Goal: Book appointment/travel/reservation

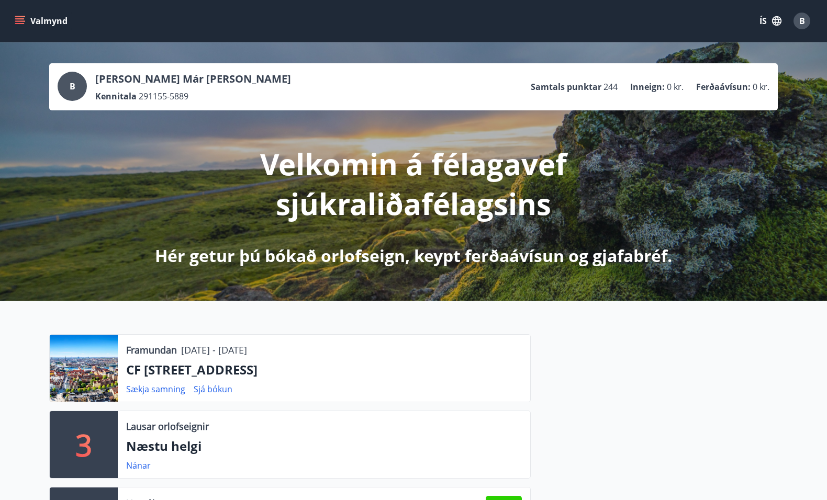
click at [19, 21] on icon "menu" at bounding box center [21, 20] width 12 height 1
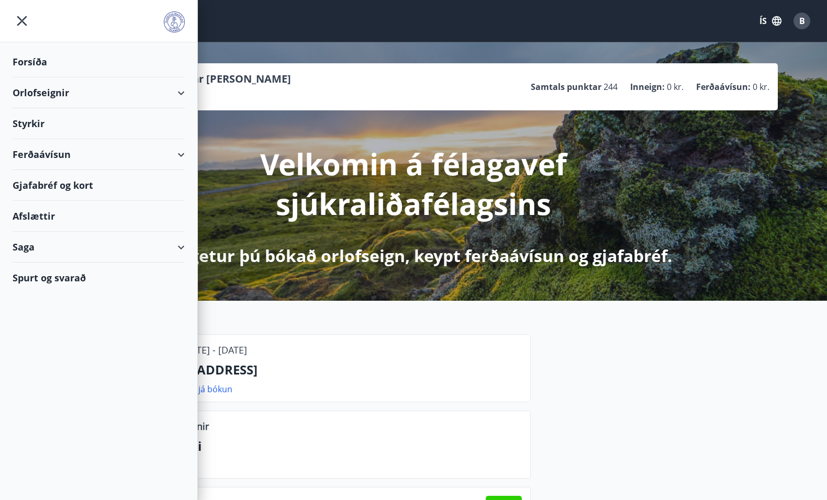
click at [25, 91] on div "Orlofseignir" at bounding box center [99, 92] width 172 height 31
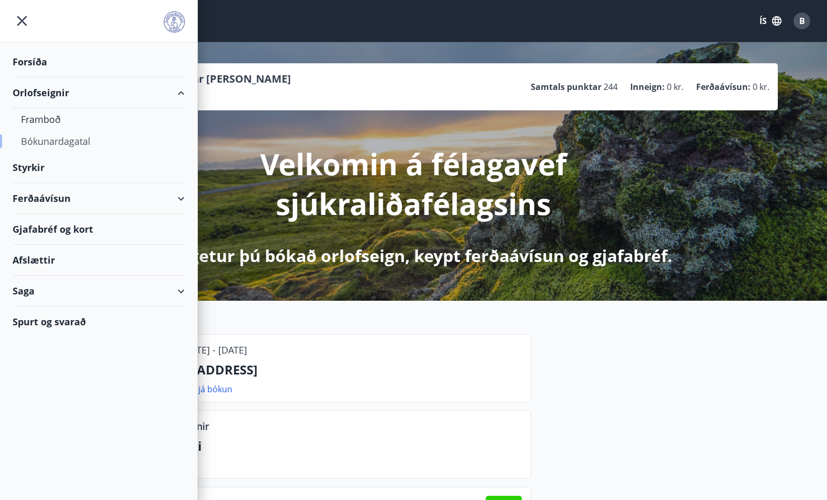
click at [37, 137] on div "Bókunardagatal" at bounding box center [98, 141] width 155 height 22
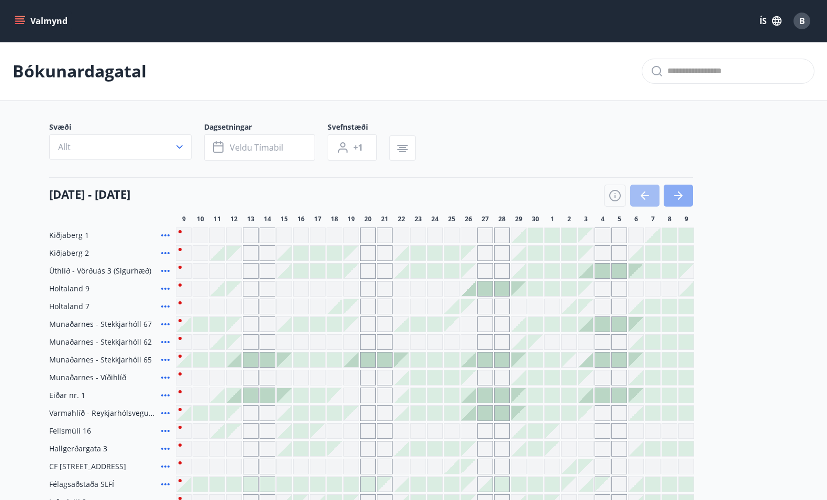
click at [686, 194] on button "button" at bounding box center [677, 196] width 29 height 22
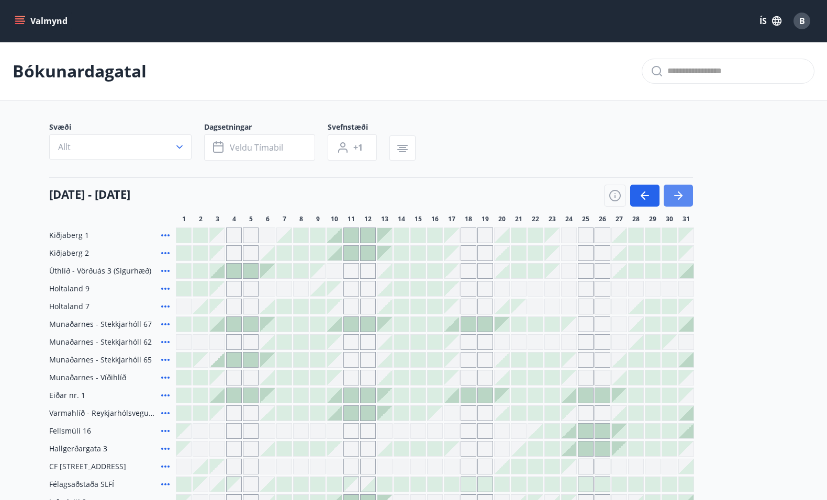
click at [686, 194] on button "button" at bounding box center [677, 196] width 29 height 22
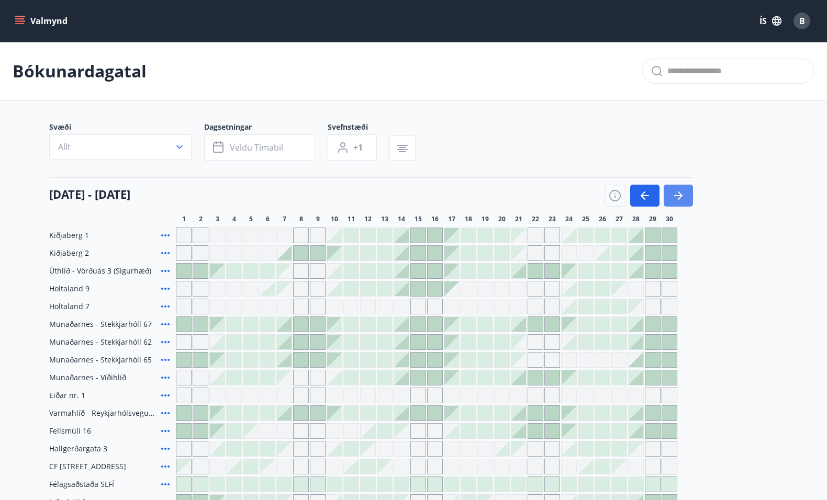
click at [686, 194] on button "button" at bounding box center [677, 196] width 29 height 22
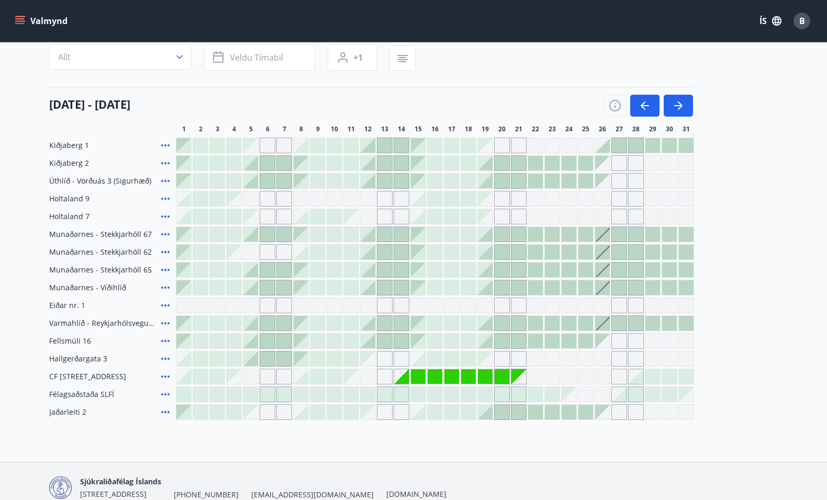
scroll to position [94, 0]
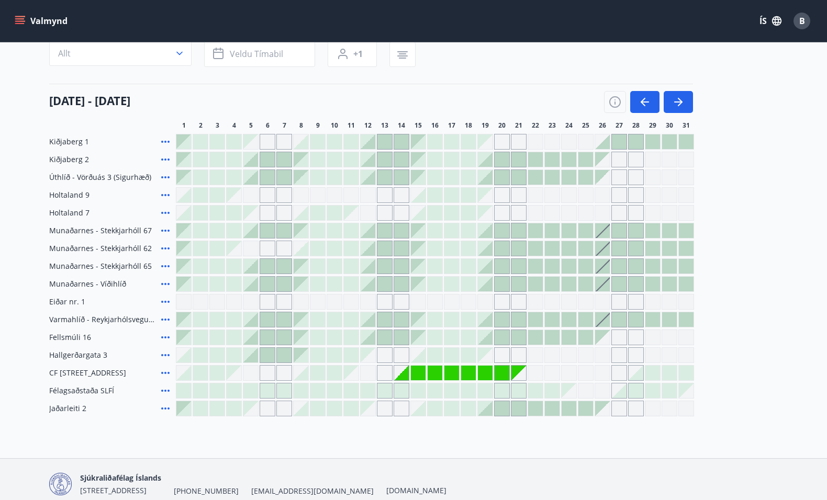
drag, startPoint x: 522, startPoint y: 376, endPoint x: 528, endPoint y: 371, distance: 8.0
click at [522, 376] on div "Gráir dagar eru ekki bókanlegir" at bounding box center [518, 373] width 15 height 15
